Goal: Contribute content: Add original content to the website for others to see

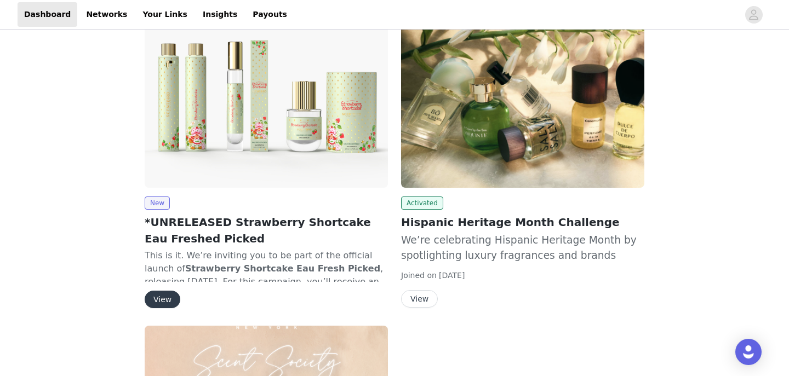
scroll to position [491, 0]
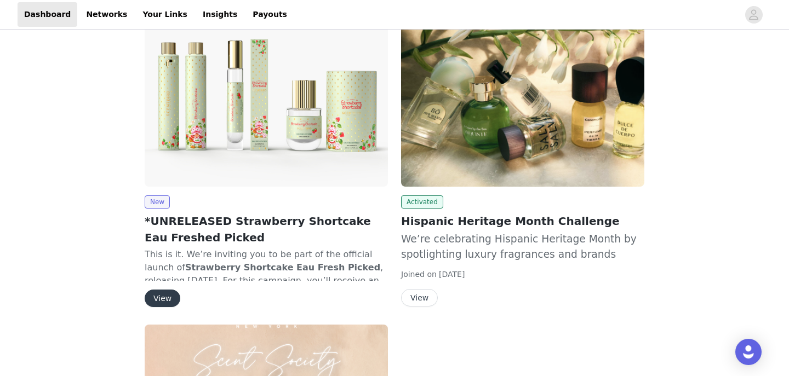
click at [422, 289] on button "View" at bounding box center [419, 298] width 37 height 18
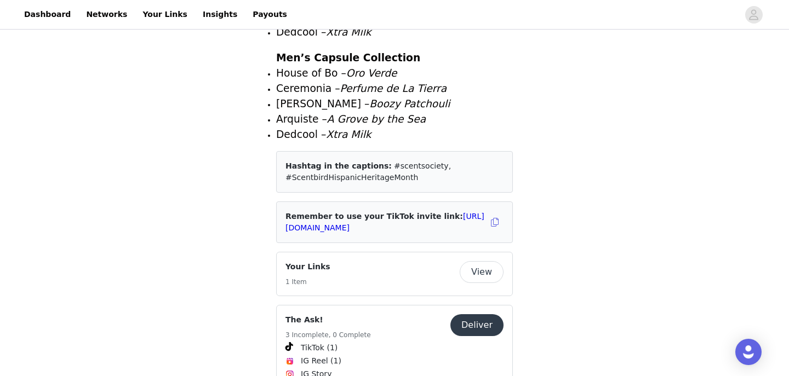
scroll to position [1331, 0]
click at [478, 262] on button "View" at bounding box center [482, 273] width 44 height 22
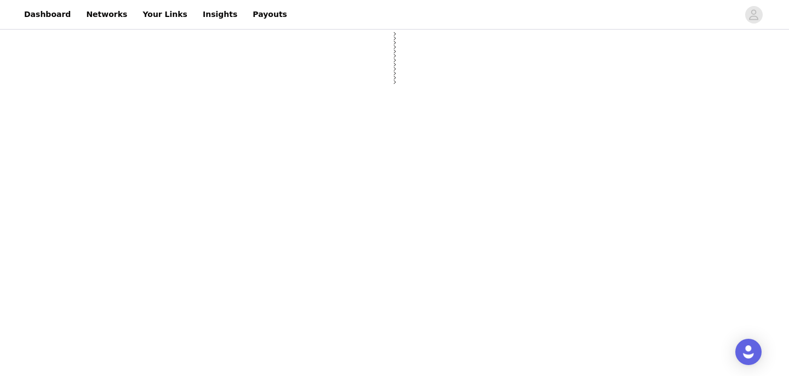
select select "12"
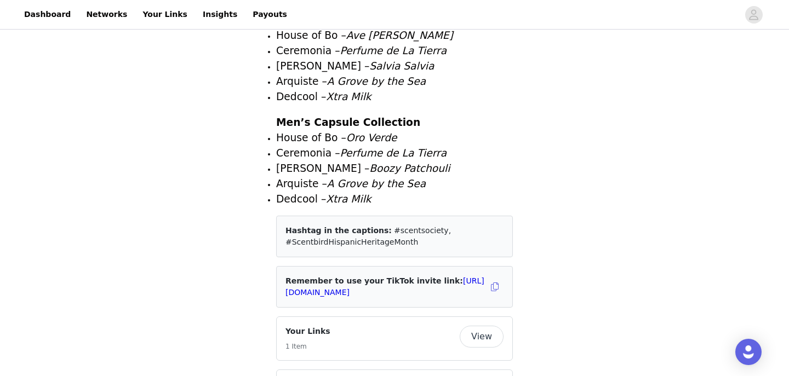
scroll to position [1267, 0]
click at [494, 278] on button "button" at bounding box center [495, 287] width 18 height 18
click at [425, 276] on link "[URL][DOMAIN_NAME]" at bounding box center [384, 286] width 199 height 20
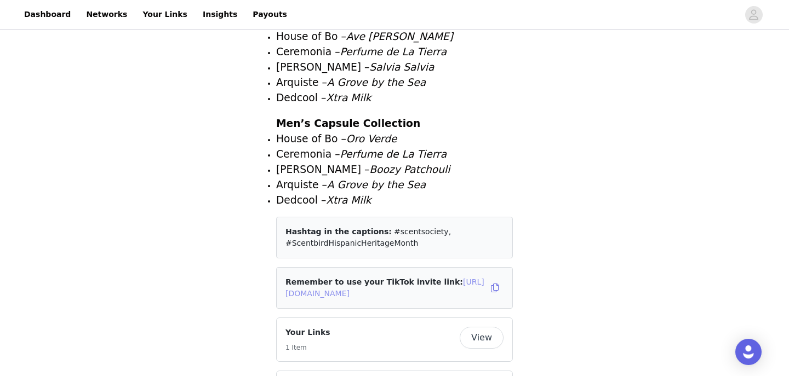
scroll to position [1324, 0]
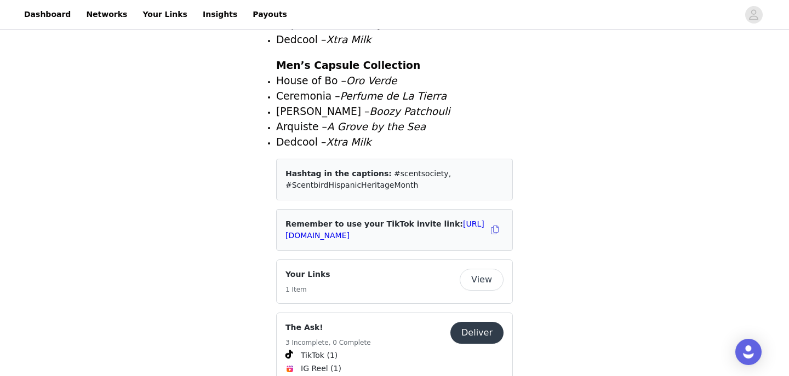
click at [482, 269] on button "View" at bounding box center [482, 280] width 44 height 22
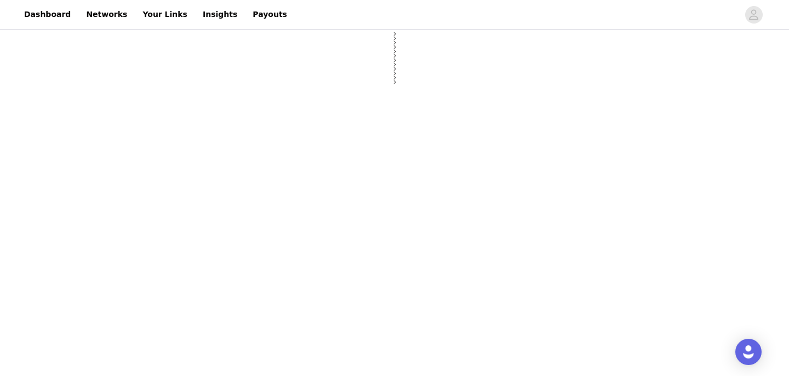
select select "12"
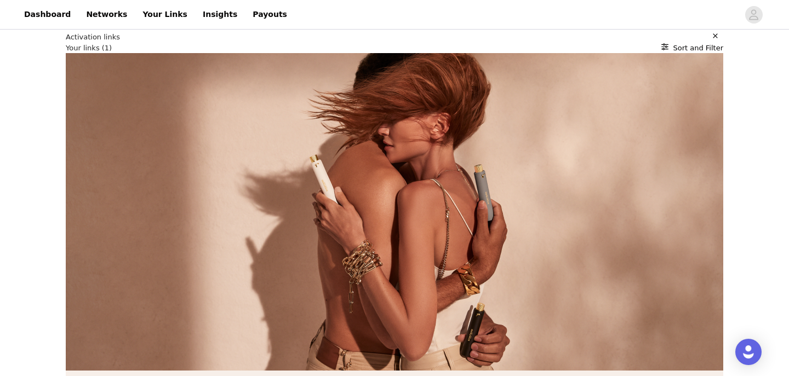
click at [43, 14] on link "Dashboard" at bounding box center [48, 14] width 60 height 25
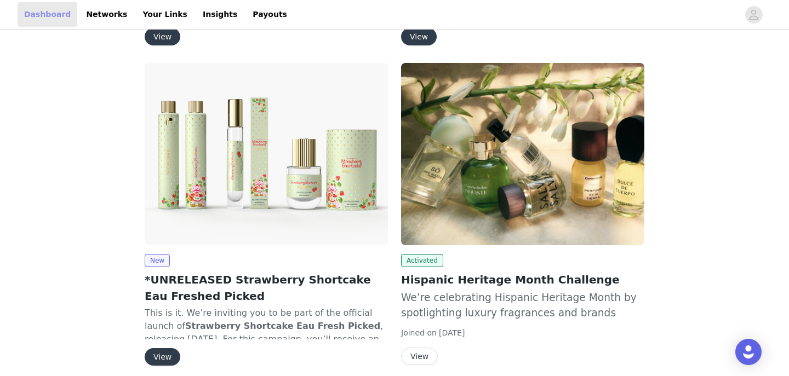
scroll to position [443, 0]
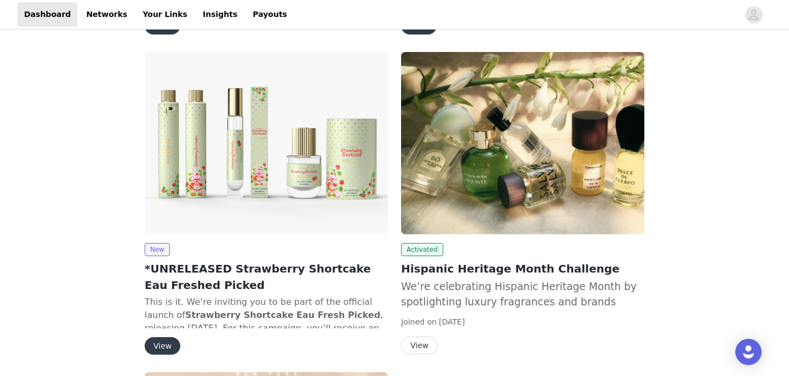
click at [419, 337] on button "View" at bounding box center [419, 346] width 37 height 18
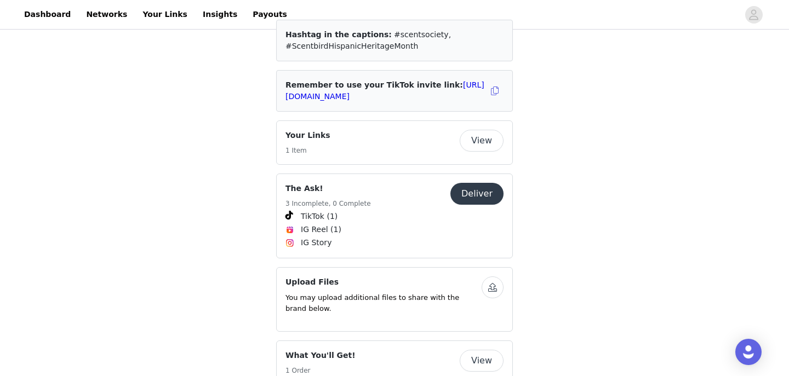
scroll to position [1478, 0]
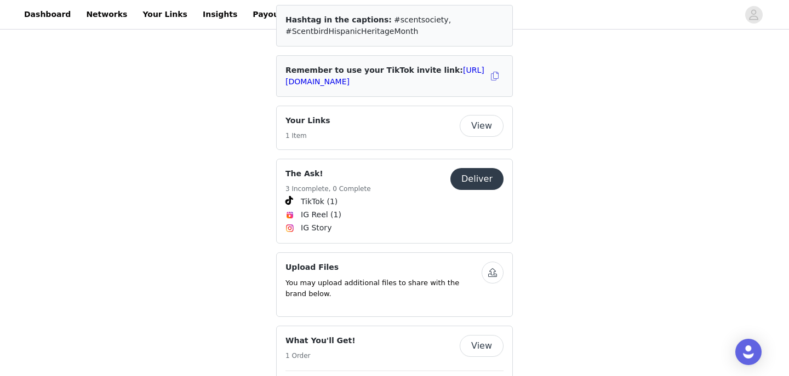
click at [478, 168] on button "Deliver" at bounding box center [476, 179] width 53 height 22
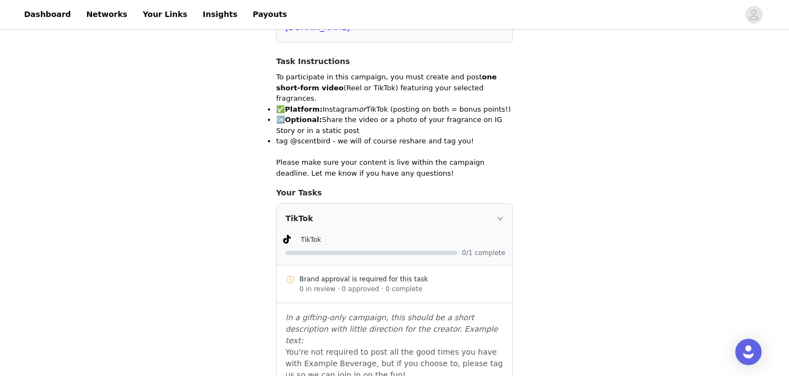
scroll to position [224, 0]
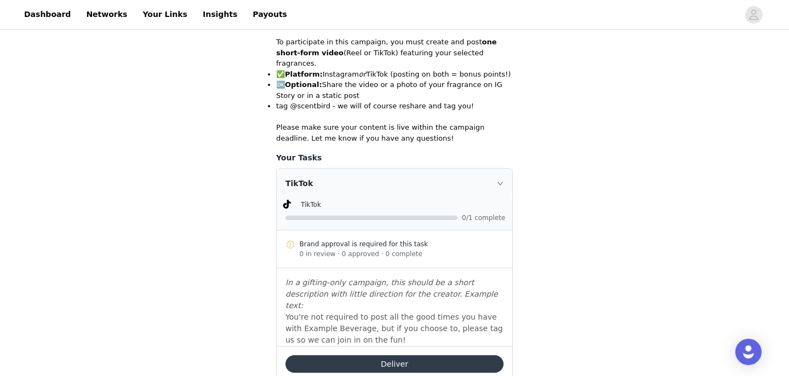
click at [349, 346] on div "Deliver" at bounding box center [395, 364] width 236 height 36
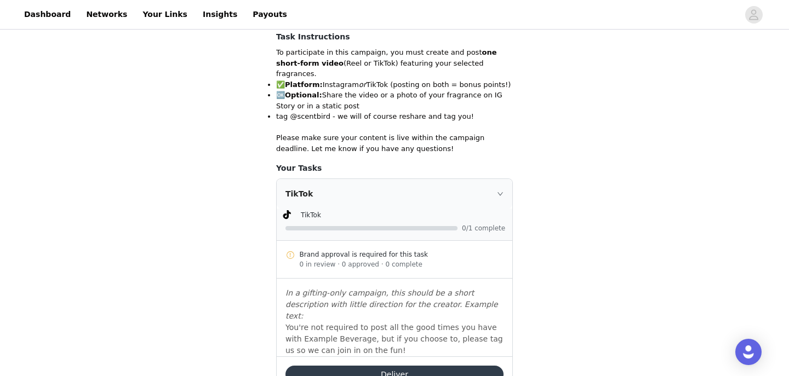
scroll to position [247, 0]
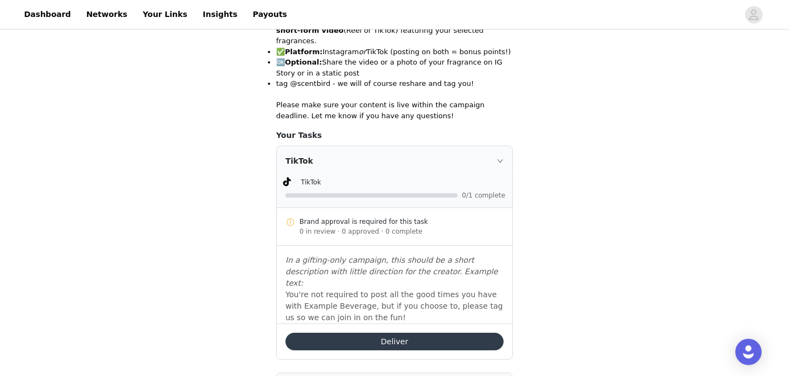
click at [361, 330] on div "Deliver" at bounding box center [395, 342] width 236 height 36
click at [363, 333] on button "Deliver" at bounding box center [394, 342] width 218 height 18
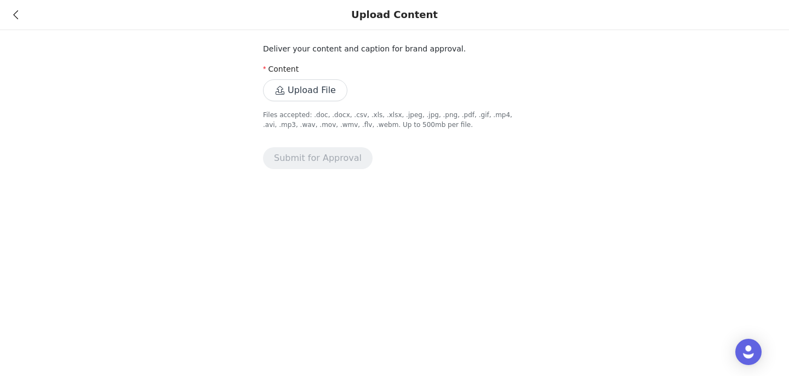
click at [214, 87] on div "Deliver your content and caption for brand approval. Content Upload File Files …" at bounding box center [394, 91] width 789 height 182
click at [15, 14] on icon at bounding box center [15, 15] width 5 height 8
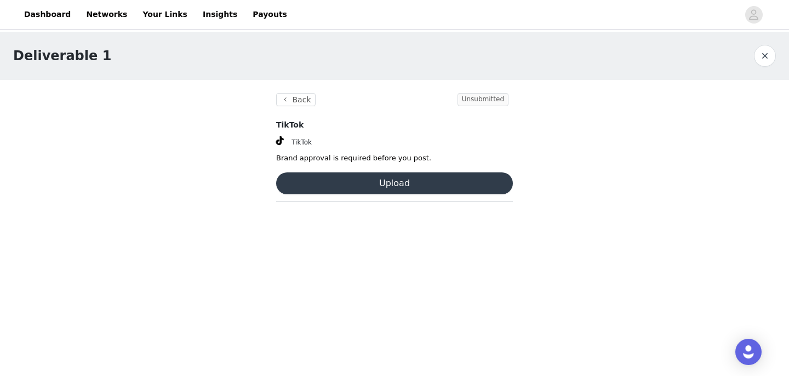
click at [331, 177] on button "Upload" at bounding box center [394, 184] width 237 height 22
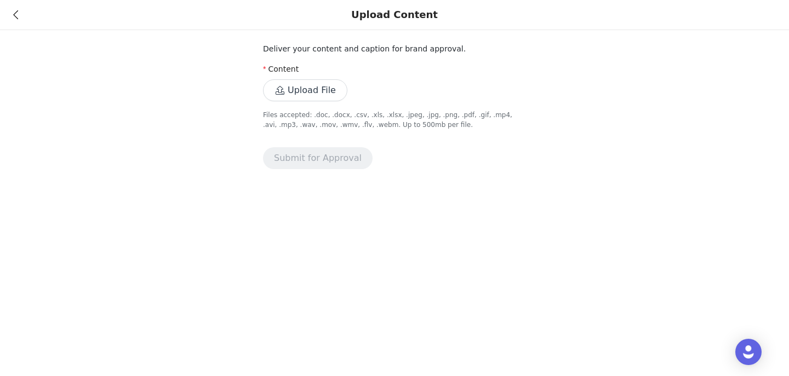
click at [18, 20] on div "Upload Content" at bounding box center [394, 15] width 789 height 30
click at [12, 13] on div "Upload Content" at bounding box center [394, 15] width 789 height 30
click at [18, 13] on icon at bounding box center [15, 15] width 5 height 8
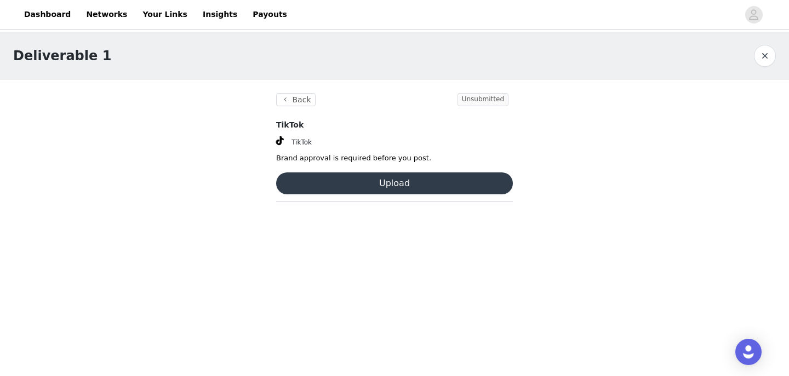
click at [407, 186] on button "Upload" at bounding box center [394, 184] width 237 height 22
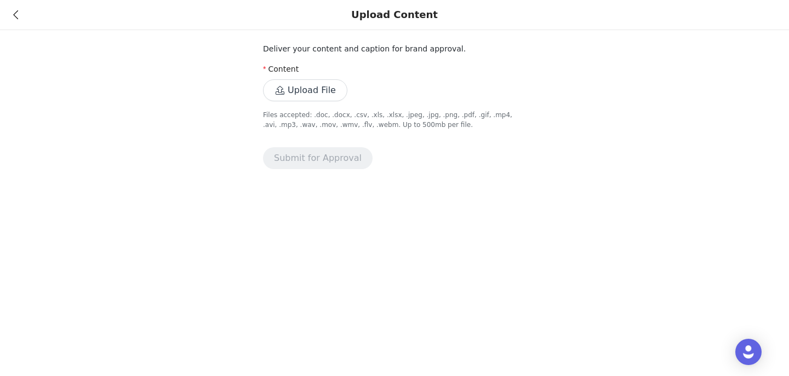
click at [318, 85] on button "Upload File" at bounding box center [305, 90] width 84 height 22
click at [316, 92] on button "Upload File" at bounding box center [305, 90] width 84 height 22
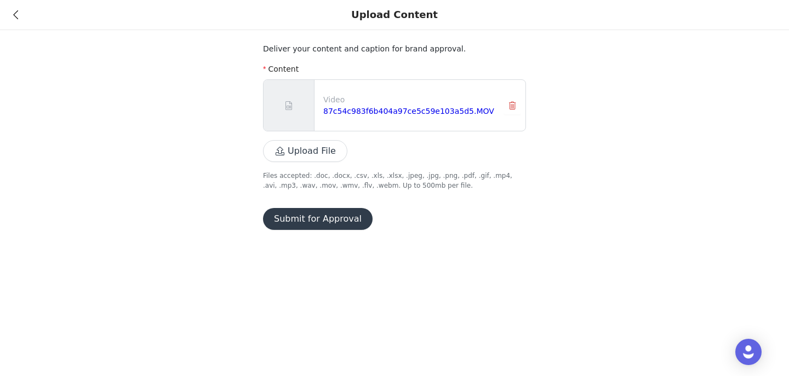
click at [331, 221] on button "Submit for Approval" at bounding box center [318, 219] width 110 height 22
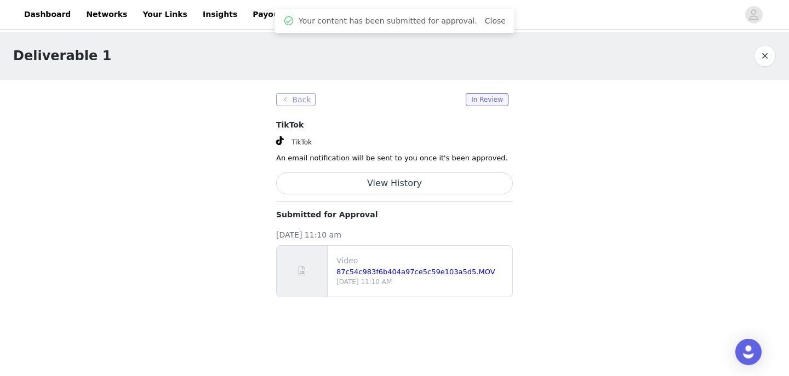
click at [300, 101] on button "Back" at bounding box center [295, 99] width 39 height 13
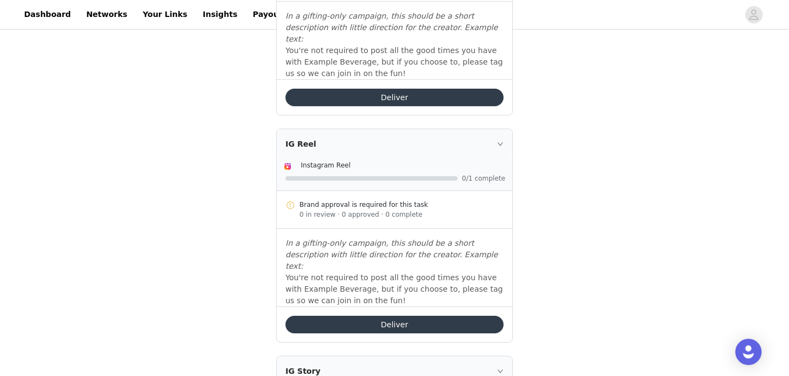
scroll to position [508, 0]
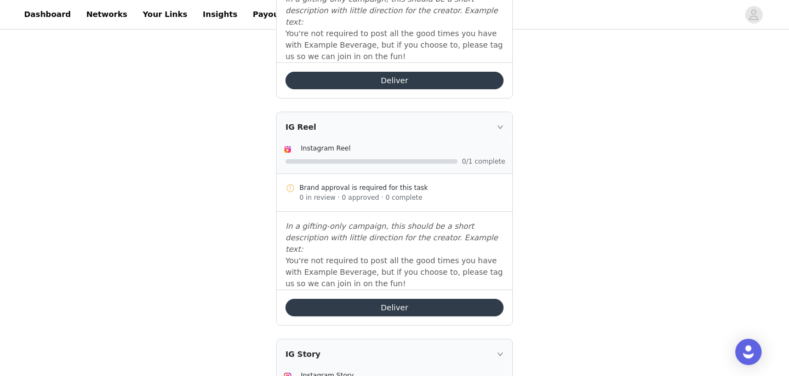
click at [382, 299] on button "Deliver" at bounding box center [394, 308] width 218 height 18
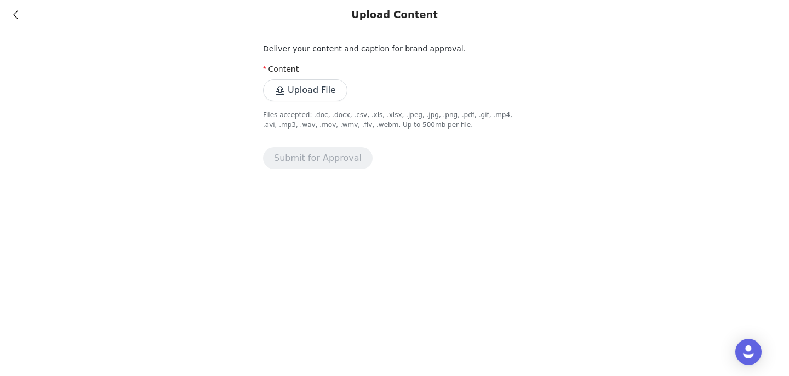
click at [321, 87] on button "Upload File" at bounding box center [305, 90] width 84 height 22
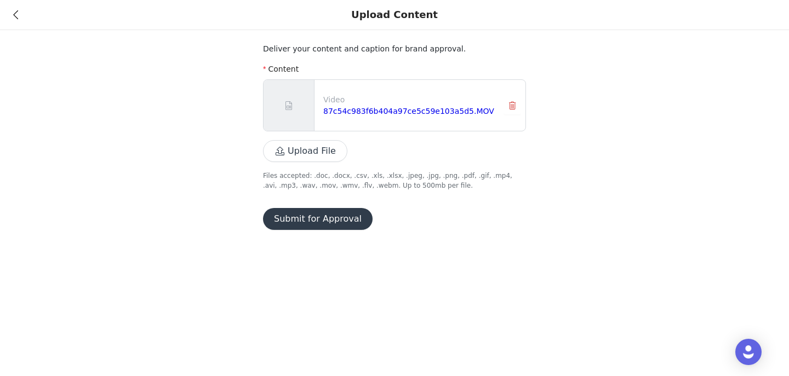
click at [307, 214] on button "Submit for Approval" at bounding box center [318, 219] width 110 height 22
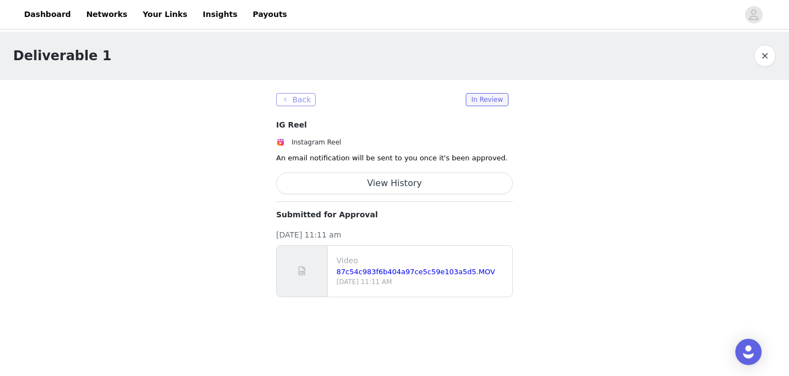
click at [299, 98] on button "Back" at bounding box center [295, 99] width 39 height 13
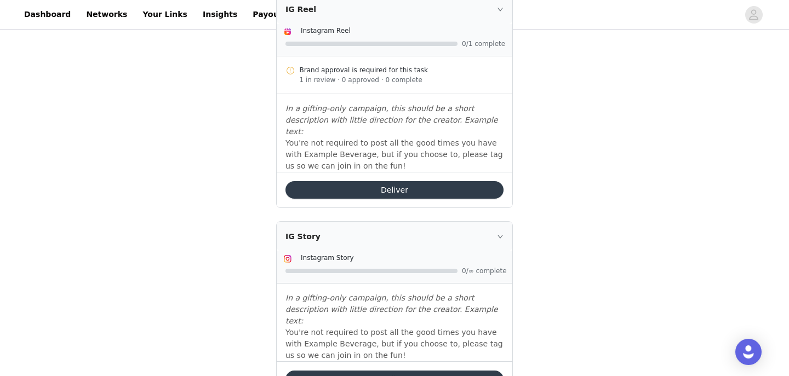
scroll to position [628, 0]
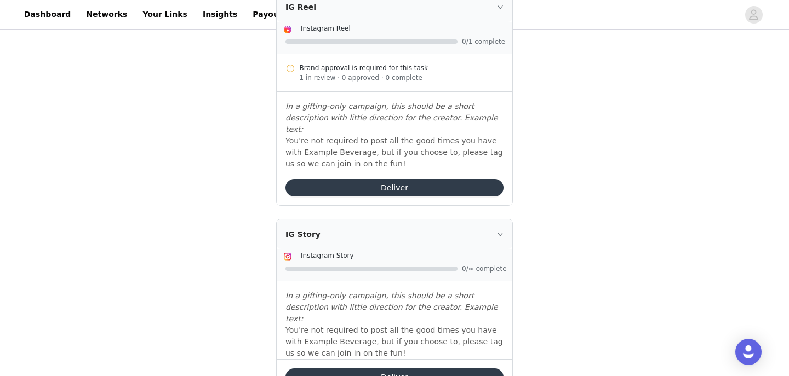
click at [347, 369] on button "Deliver" at bounding box center [394, 378] width 218 height 18
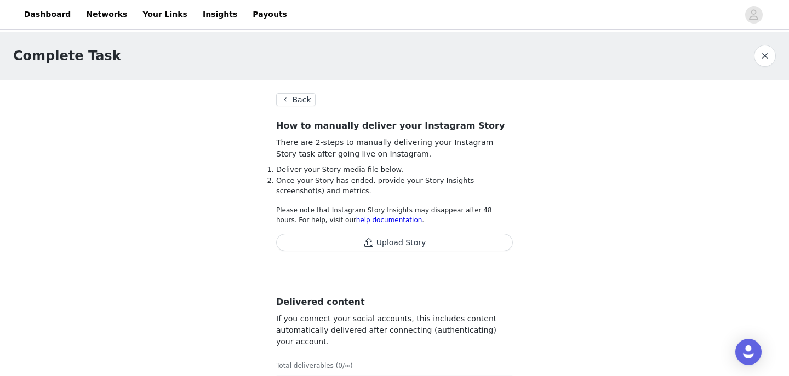
click at [304, 106] on section "Back How to manually deliver your Instagram Story There are 2-steps to manually…" at bounding box center [394, 248] width 263 height 336
click at [298, 100] on button "Back" at bounding box center [295, 99] width 39 height 13
